Goal: Transaction & Acquisition: Purchase product/service

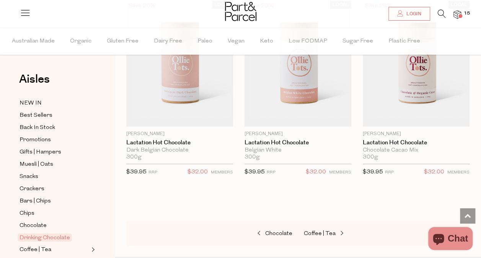
scroll to position [1115, 0]
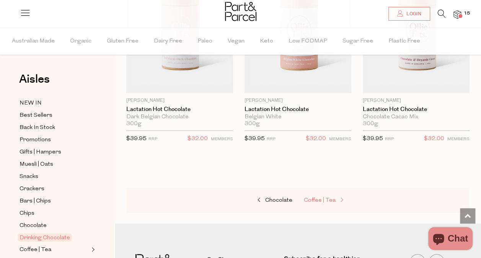
click at [326, 198] on span "Coffee | Tea" at bounding box center [320, 201] width 32 height 6
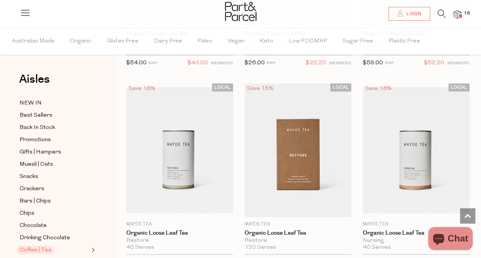
scroll to position [2915, 0]
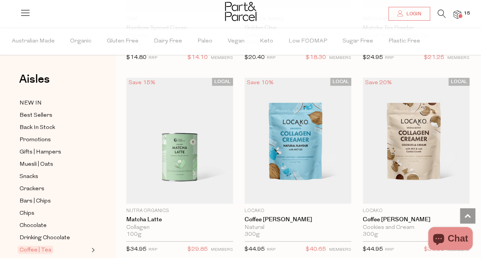
scroll to position [4489, 0]
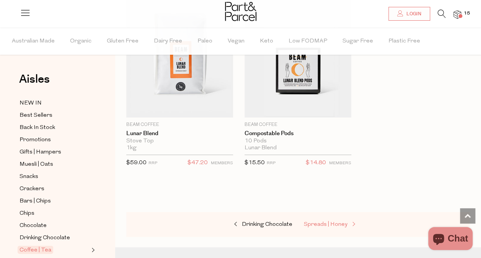
click at [340, 222] on span "Spreads | Honey" at bounding box center [326, 225] width 44 height 6
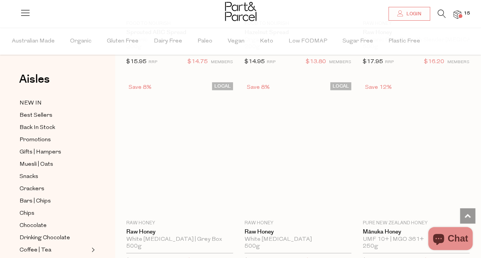
scroll to position [2321, 0]
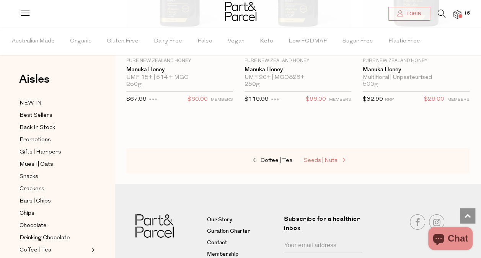
click at [327, 158] on span "Seeds | Nuts" at bounding box center [321, 161] width 34 height 6
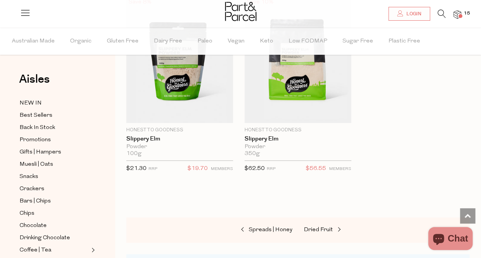
scroll to position [2985, 0]
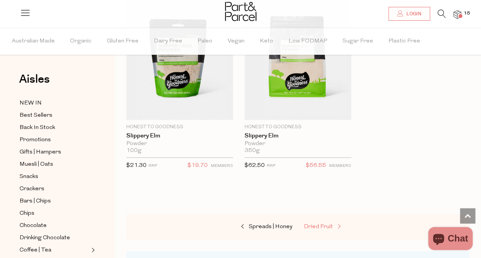
click at [318, 224] on span "Dried Fruit" at bounding box center [318, 227] width 29 height 6
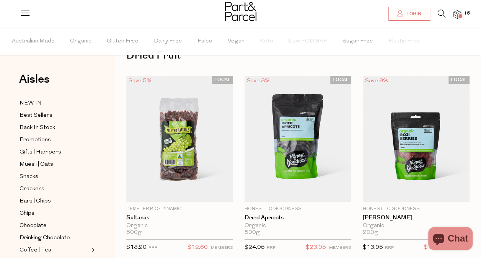
scroll to position [25, 0]
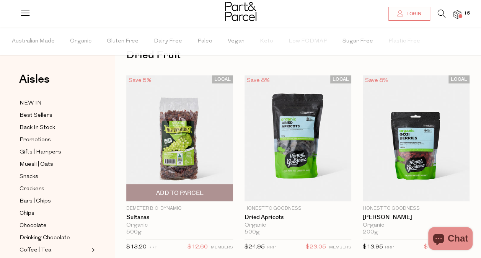
click at [168, 189] on span "Add To Parcel" at bounding box center [179, 193] width 47 height 8
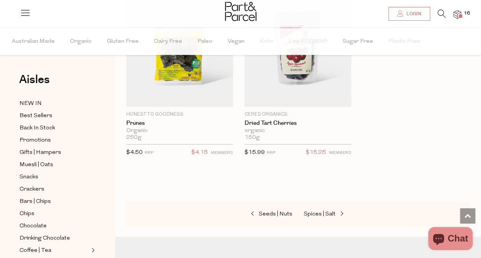
scroll to position [696, 0]
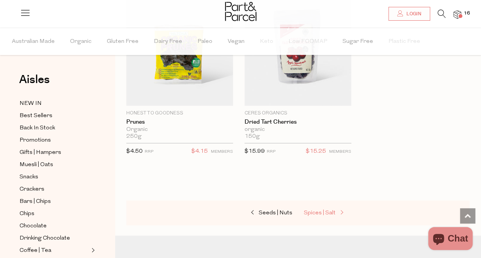
click at [336, 210] on span at bounding box center [341, 213] width 11 height 6
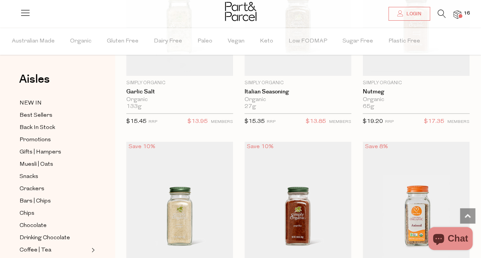
scroll to position [1742, 0]
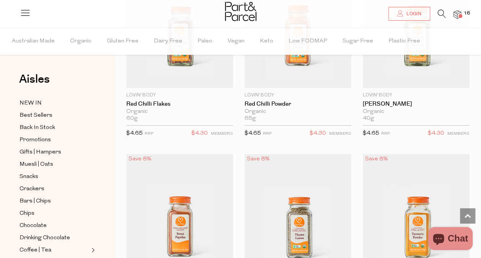
scroll to position [3230, 0]
